Goal: Information Seeking & Learning: Learn about a topic

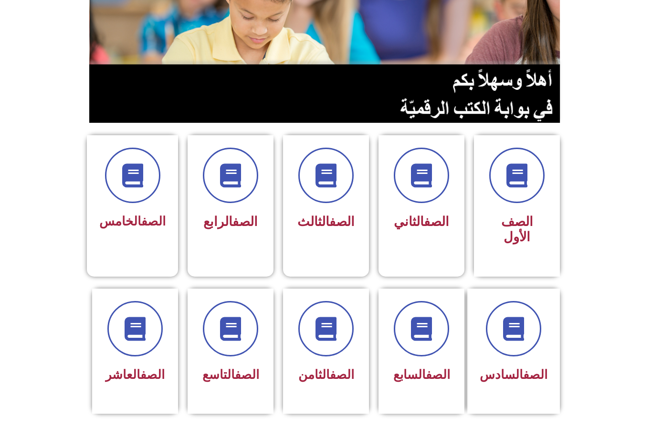
scroll to position [131, 0]
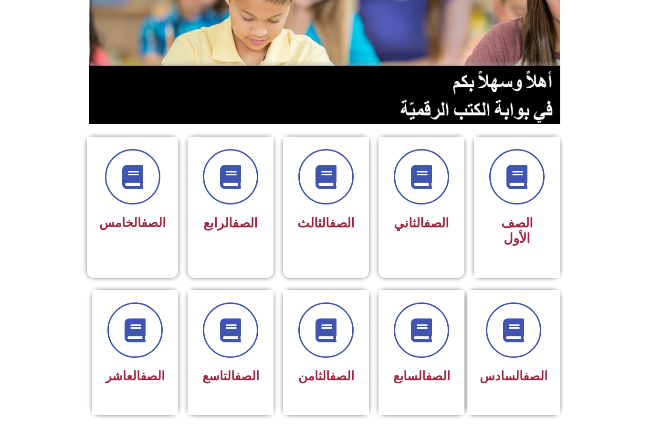
click at [140, 374] on link "الصف" at bounding box center [152, 376] width 24 height 14
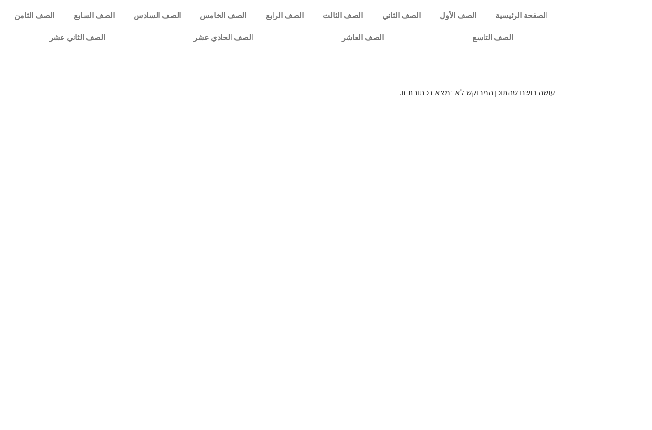
click at [359, 42] on link "الصف العاشر" at bounding box center [363, 38] width 131 height 22
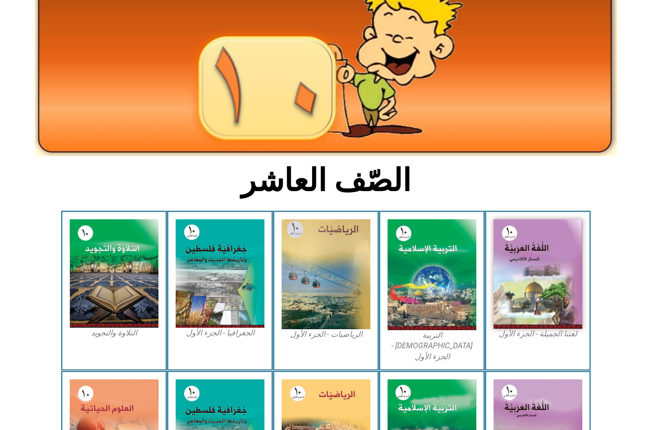
scroll to position [87, 0]
click at [437, 321] on img at bounding box center [432, 274] width 89 height 111
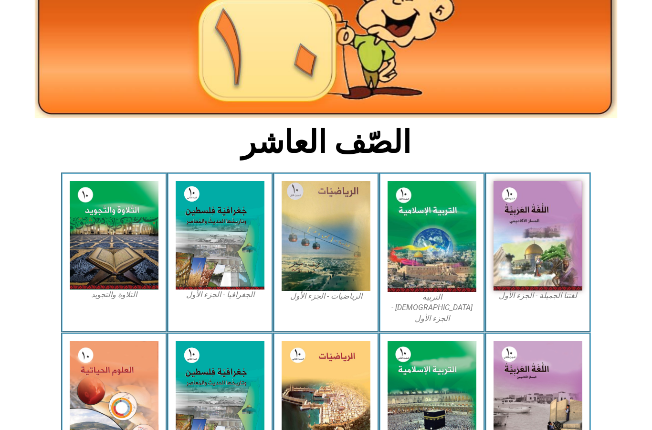
click at [444, 259] on img at bounding box center [432, 236] width 89 height 111
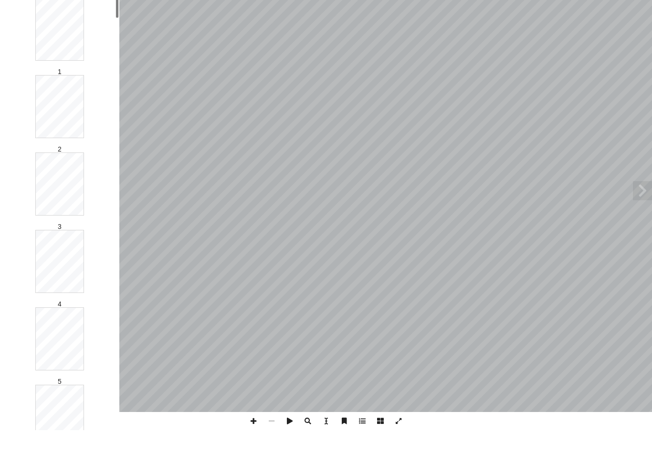
click at [407, 447] on span at bounding box center [399, 456] width 18 height 18
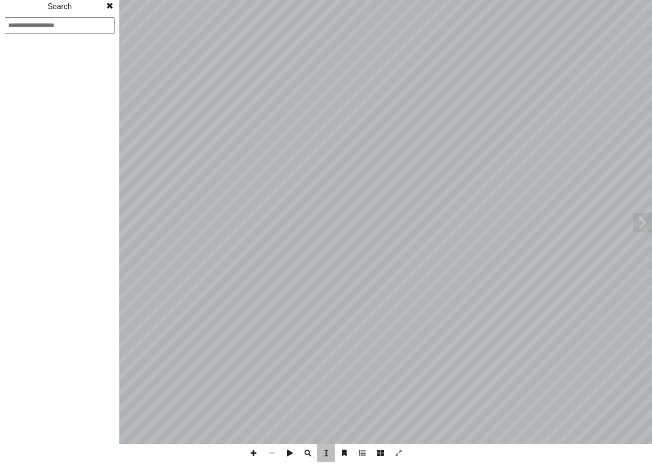
click at [398, 396] on div "ة ّ سلامي إ ربية ال� ّ الت ) ً قا ّ د. [PERSON_NAME] (منس . [PERSON_NAME] ا د. …" at bounding box center [326, 231] width 306 height 374
click at [396, 411] on div "ة ّ سلامي إ ربية ال� ّ الت ) ً قا ّ د. [PERSON_NAME] (منس . [PERSON_NAME] ا د. …" at bounding box center [326, 231] width 306 height 374
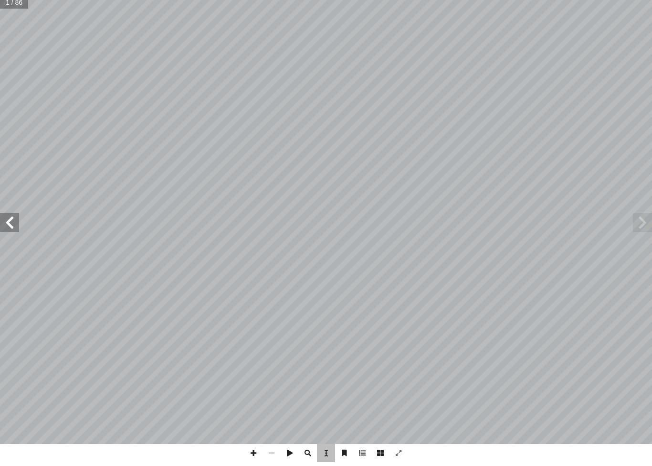
click at [418, 400] on div "ة ّ سلامي إ ربية ال� ّ الت ) ً قا ّ د. [PERSON_NAME] (منس . [PERSON_NAME] ا د. …" at bounding box center [326, 231] width 306 height 374
click at [401, 390] on div "ة ّ سلامي إ ربية ال� ّ الت ) ً قا ّ د. [PERSON_NAME] (منس . [PERSON_NAME] ا د. …" at bounding box center [326, 232] width 308 height 372
click at [402, 395] on div "ة ّ سلامي إ ربية ال� ّ الت ) ً قا ّ د. [PERSON_NAME] (منس . [PERSON_NAME] ا د. …" at bounding box center [326, 232] width 308 height 372
click at [386, 392] on div "ة ّ سلامي إ ربية ال� ّ الت ) ً قا ّ د. [PERSON_NAME] (منس . [PERSON_NAME] ا د. …" at bounding box center [326, 232] width 308 height 372
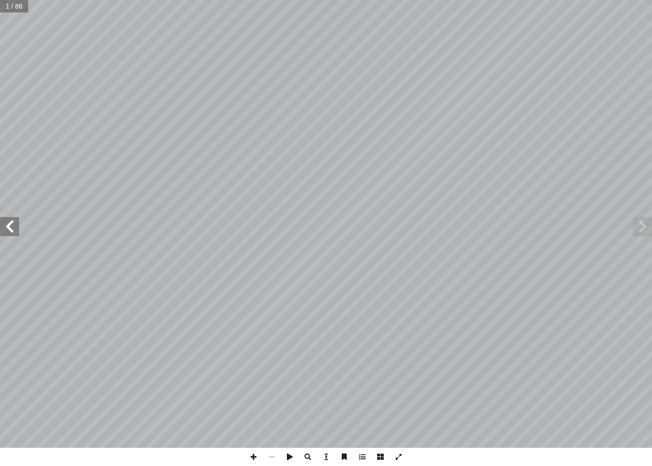
click at [11, 223] on span at bounding box center [9, 226] width 19 height 19
click at [14, 226] on span at bounding box center [9, 226] width 19 height 19
click at [18, 223] on span at bounding box center [9, 226] width 19 height 19
click at [4, 226] on span at bounding box center [9, 226] width 19 height 19
click at [12, 228] on span at bounding box center [9, 226] width 19 height 19
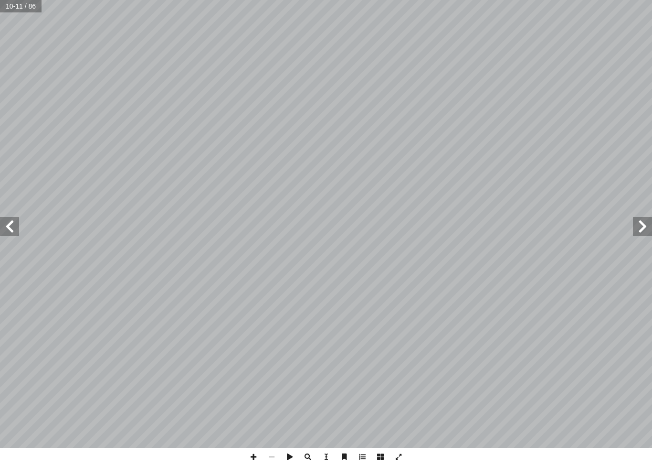
click at [11, 227] on span at bounding box center [9, 226] width 19 height 19
click at [13, 230] on span at bounding box center [9, 226] width 19 height 19
click at [11, 229] on span at bounding box center [9, 226] width 19 height 19
click at [7, 233] on span at bounding box center [9, 226] width 19 height 19
click at [13, 223] on span at bounding box center [9, 226] width 19 height 19
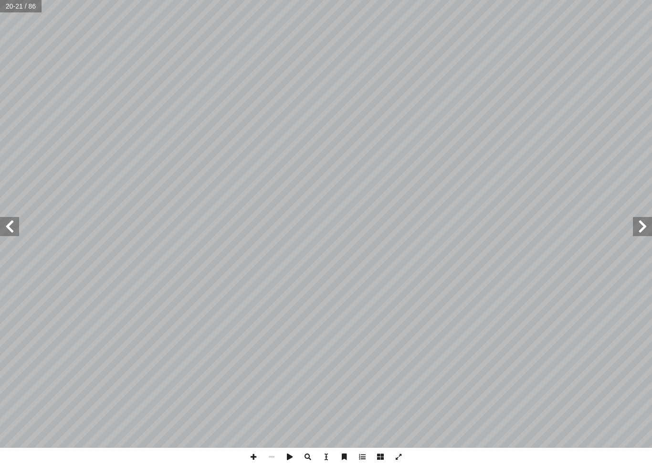
click at [644, 221] on span at bounding box center [642, 226] width 19 height 19
click at [648, 225] on span at bounding box center [642, 226] width 19 height 19
click at [645, 225] on span at bounding box center [642, 226] width 19 height 19
click at [648, 226] on span at bounding box center [642, 226] width 19 height 19
